Goal: Task Accomplishment & Management: Use online tool/utility

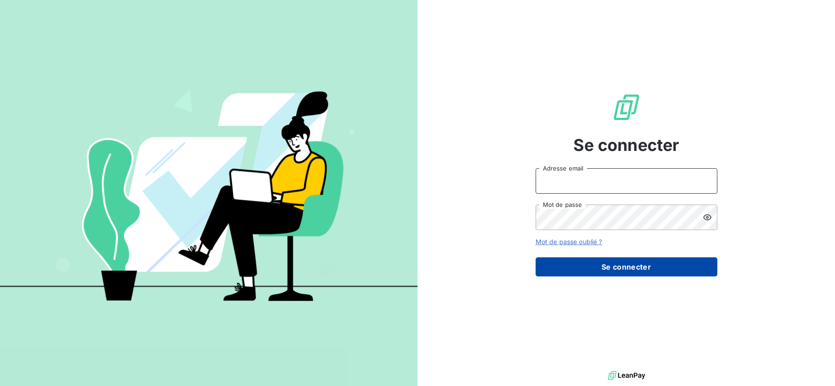
type input "[EMAIL_ADDRESS][DOMAIN_NAME]"
click at [588, 262] on button "Se connecter" at bounding box center [627, 266] width 182 height 19
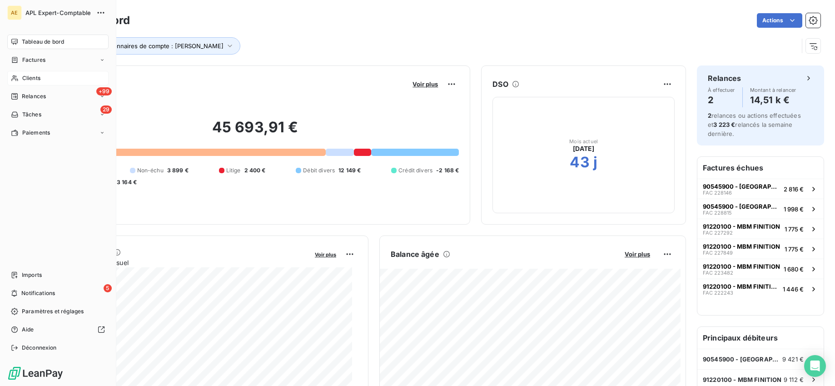
click at [45, 75] on div "Clients" at bounding box center [57, 78] width 101 height 15
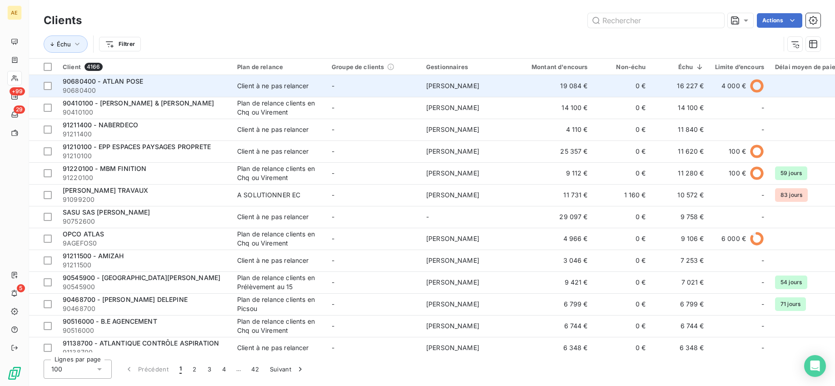
click at [122, 83] on span "90680400 - ATLAN POSE" at bounding box center [103, 81] width 80 height 8
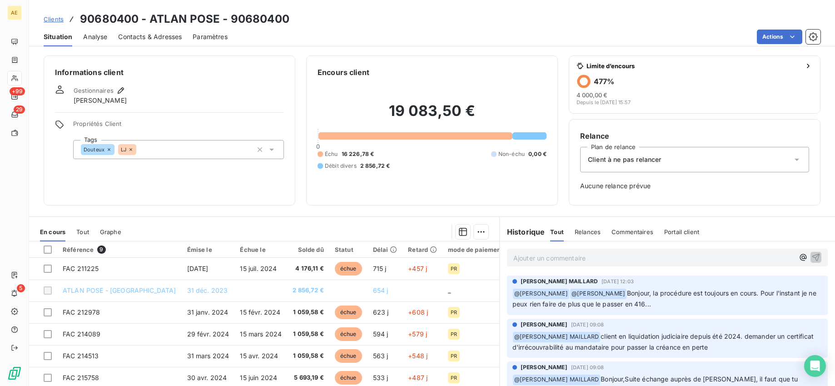
click at [686, 130] on div "Relance Plan de relance Client à ne pas relancer Aucune relance prévue" at bounding box center [695, 162] width 252 height 86
click at [801, 36] on html "AE +99 29 5 Clients 90680400 - ATLAN POSE - 90680400 Situation Analyse Contacts…" at bounding box center [417, 193] width 835 height 386
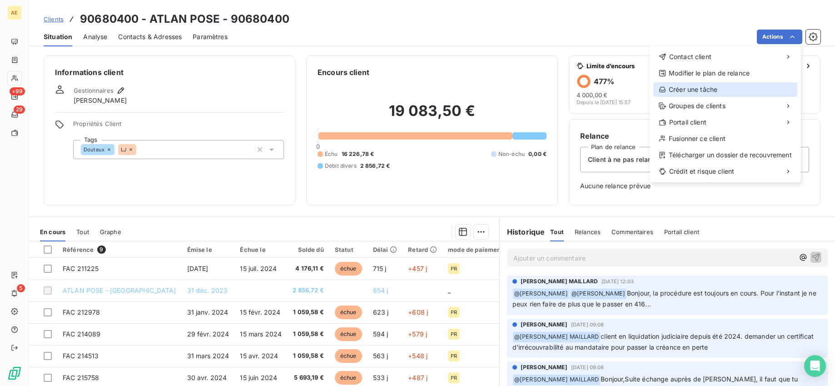
click at [706, 89] on div "Créer une tâche" at bounding box center [725, 89] width 144 height 15
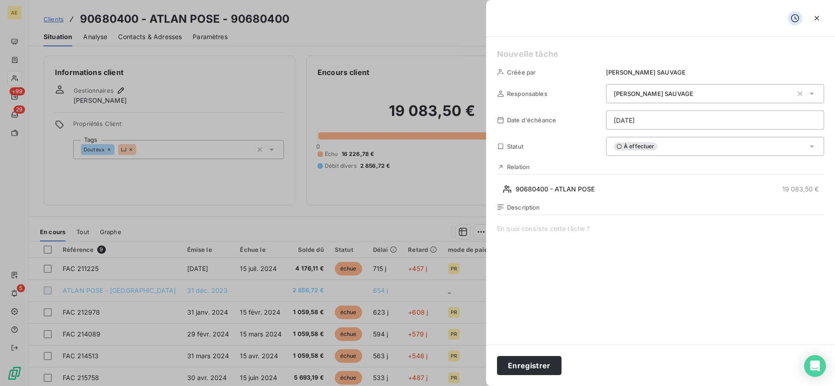
click at [649, 99] on div "[PERSON_NAME]" at bounding box center [715, 93] width 218 height 19
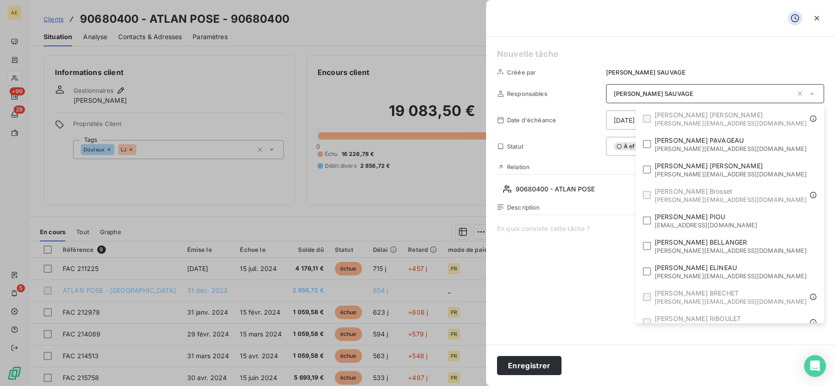
scroll to position [291, 0]
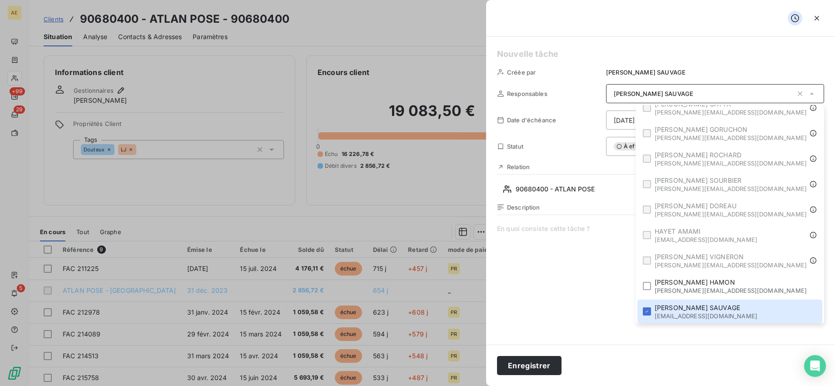
click at [651, 260] on div at bounding box center [647, 260] width 8 height 8
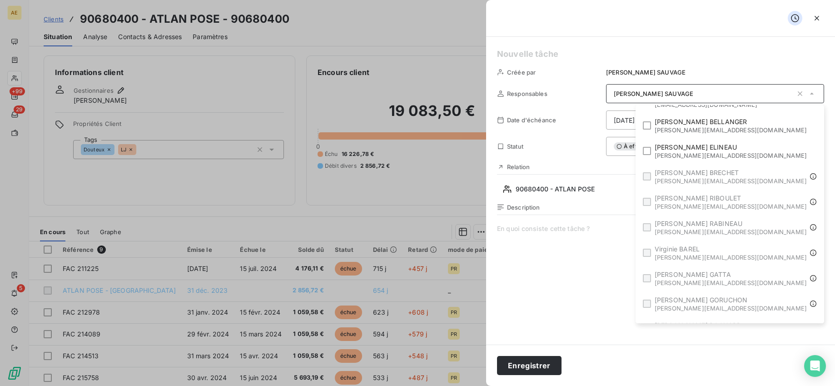
scroll to position [0, 0]
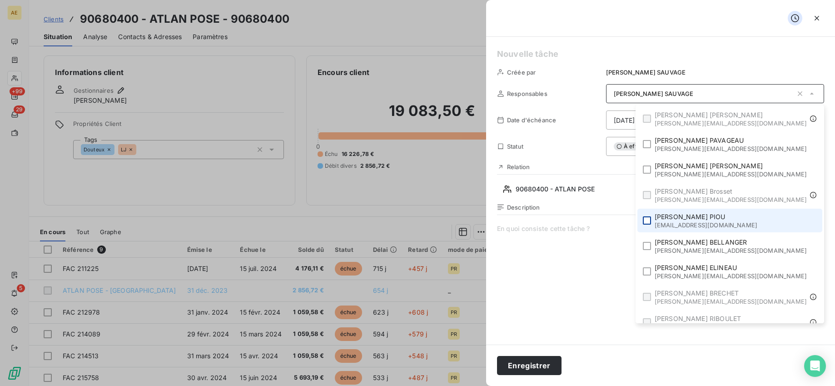
click at [651, 223] on div at bounding box center [647, 220] width 8 height 8
click at [651, 224] on div at bounding box center [647, 220] width 8 height 8
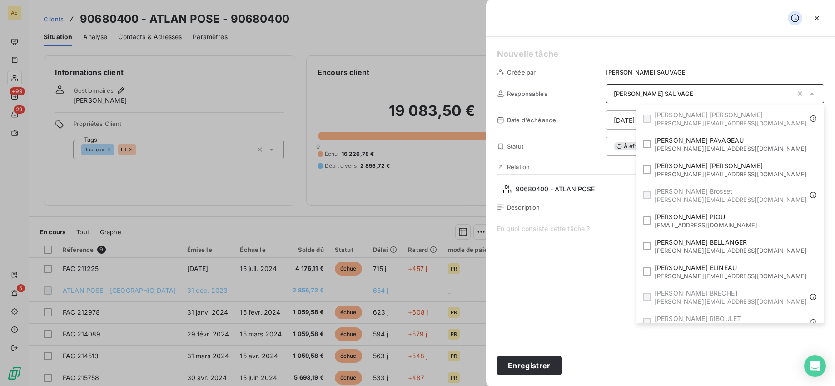
click at [624, 292] on span at bounding box center [660, 311] width 327 height 175
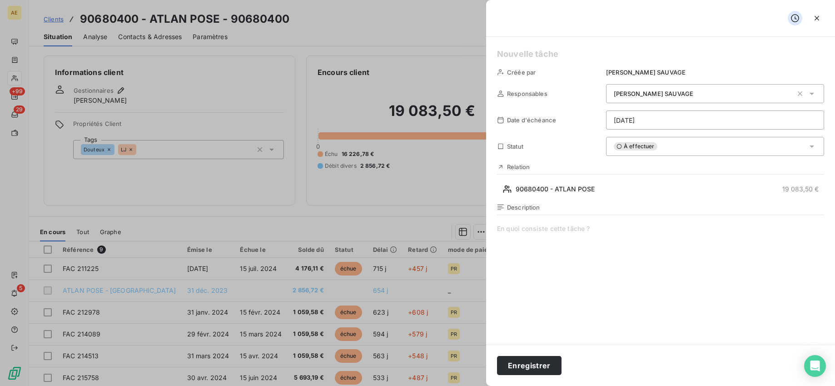
click at [665, 146] on div "À effectuer" at bounding box center [715, 146] width 218 height 19
